Goal: Navigation & Orientation: Understand site structure

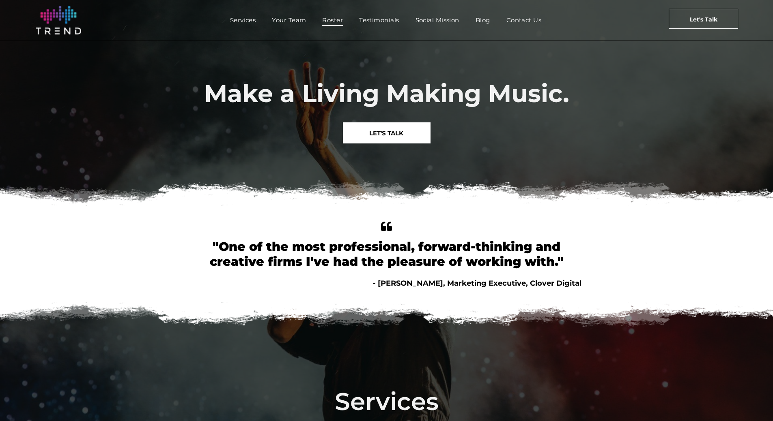
click at [334, 21] on span "Roster" at bounding box center [332, 20] width 21 height 12
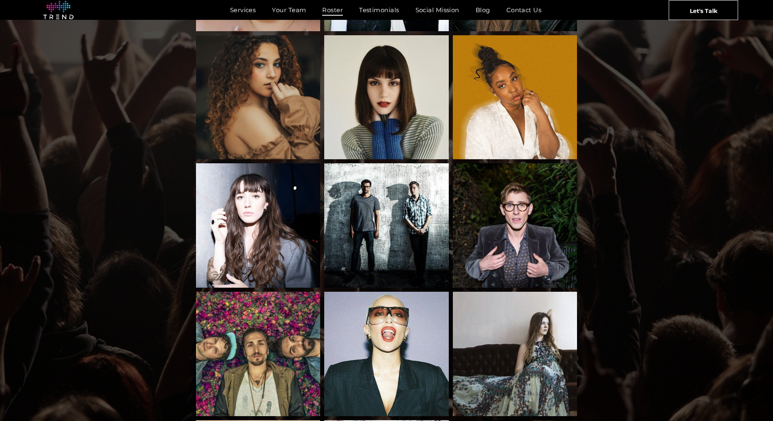
scroll to position [781, 0]
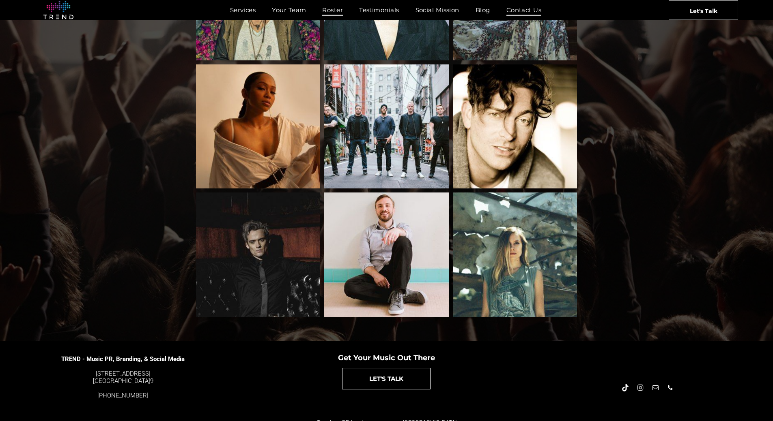
click at [518, 7] on span "Contact Us" at bounding box center [523, 10] width 35 height 12
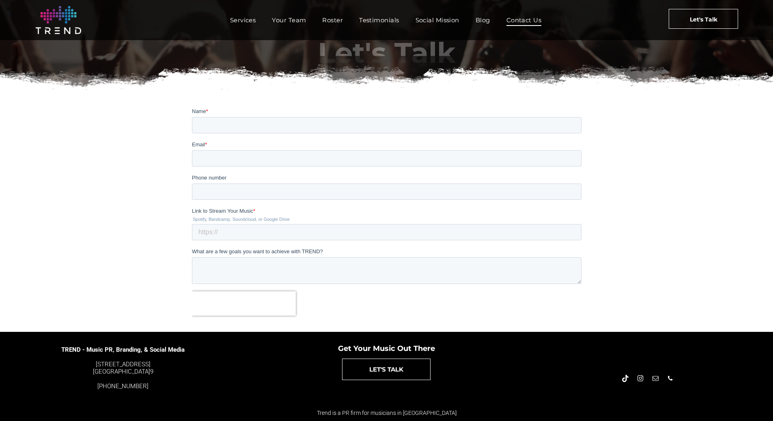
scroll to position [118, 0]
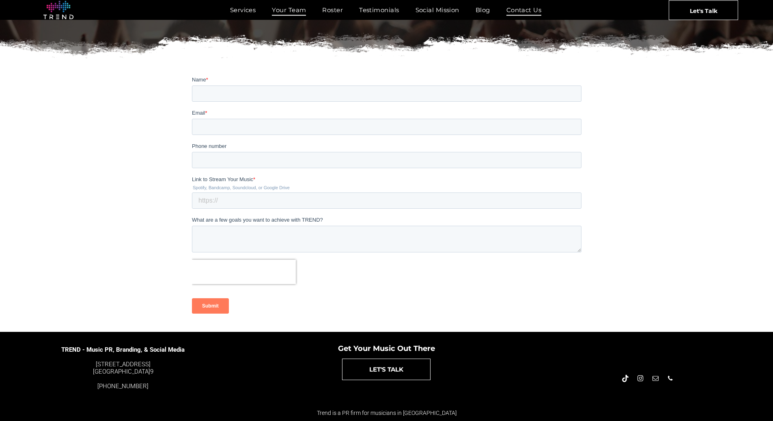
click at [290, 8] on span "Your Team" at bounding box center [289, 10] width 34 height 12
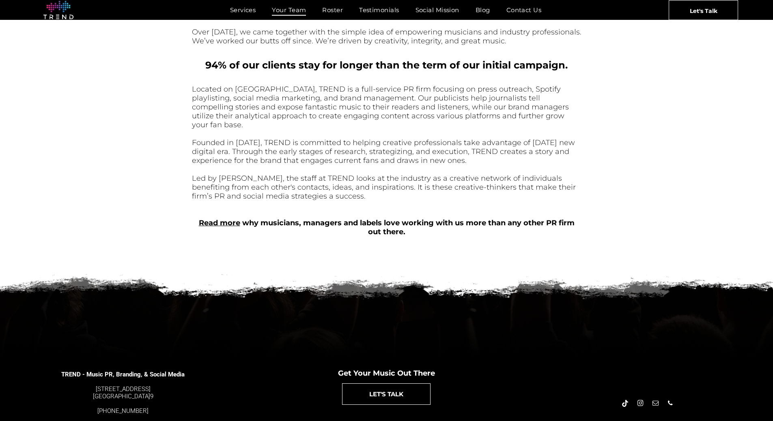
scroll to position [290, 0]
